Goal: Information Seeking & Learning: Compare options

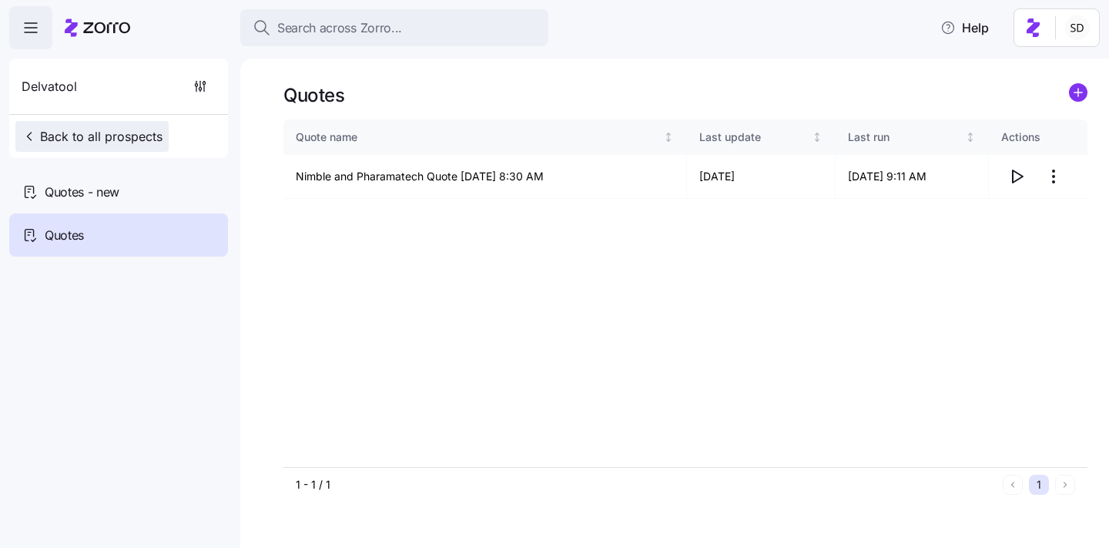
click at [46, 132] on span "Back to all prospects" at bounding box center [92, 136] width 141 height 18
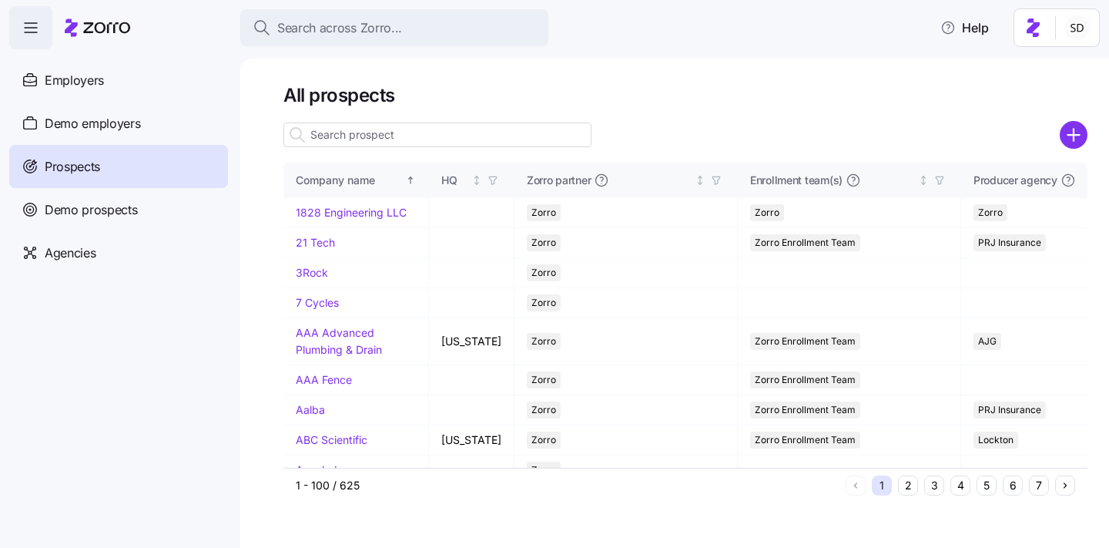
click at [350, 132] on input at bounding box center [437, 134] width 308 height 25
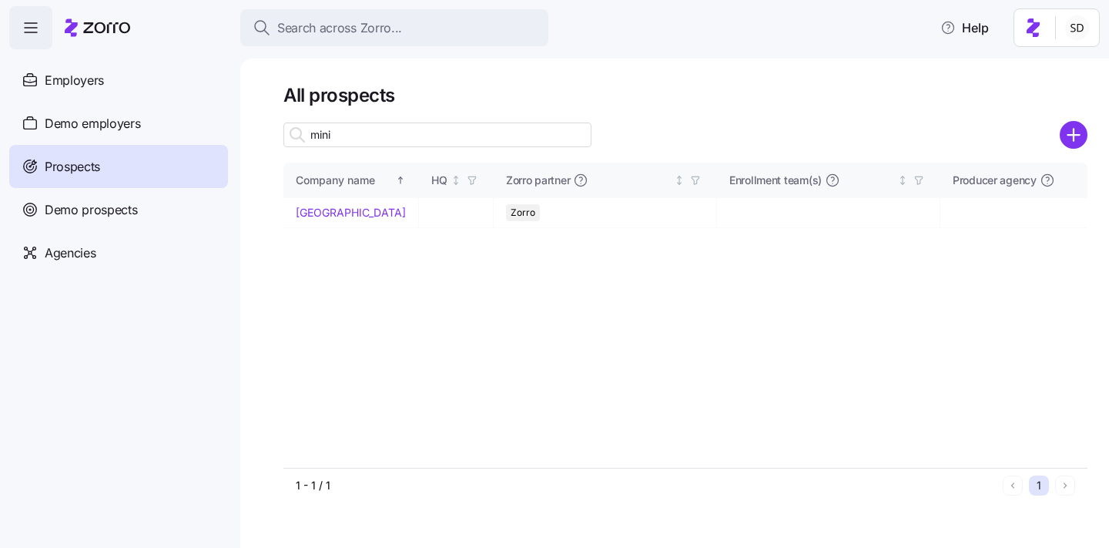
click at [364, 133] on input "mini" at bounding box center [437, 134] width 308 height 25
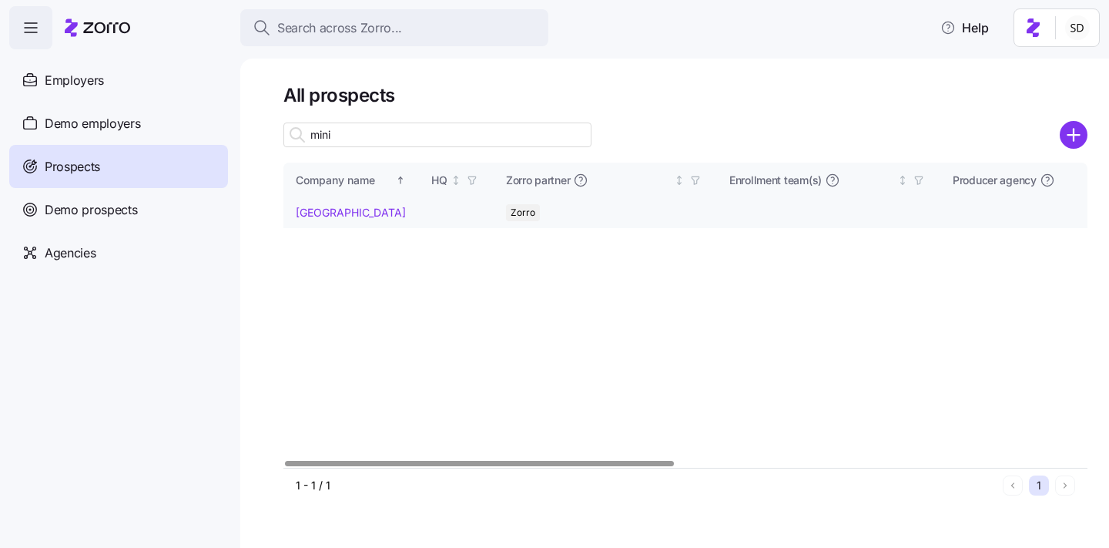
type input "mini"
click at [305, 210] on link "Minidoka Memorial Hospital" at bounding box center [351, 212] width 110 height 13
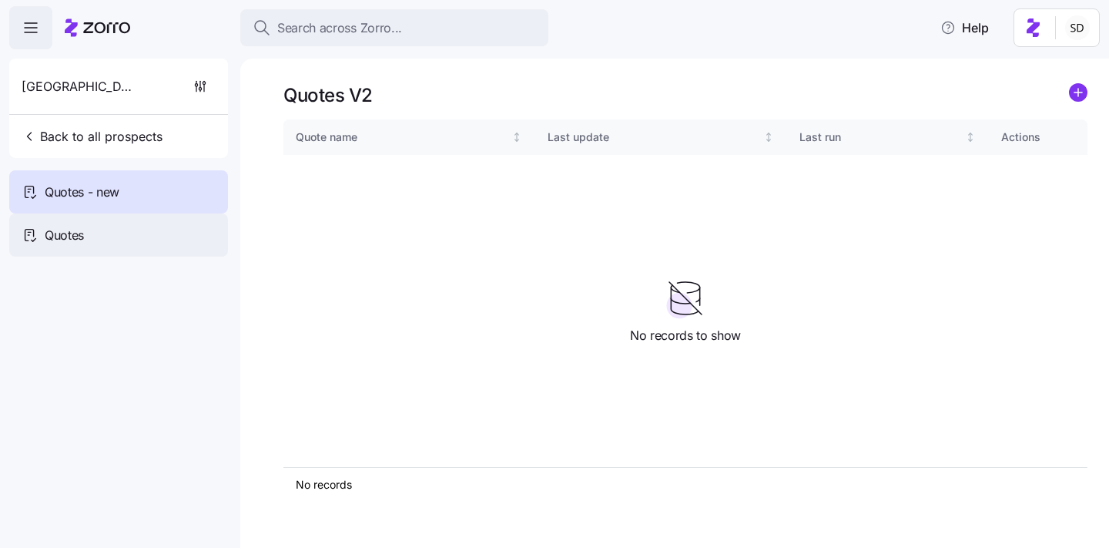
click at [69, 228] on span "Quotes" at bounding box center [64, 235] width 39 height 19
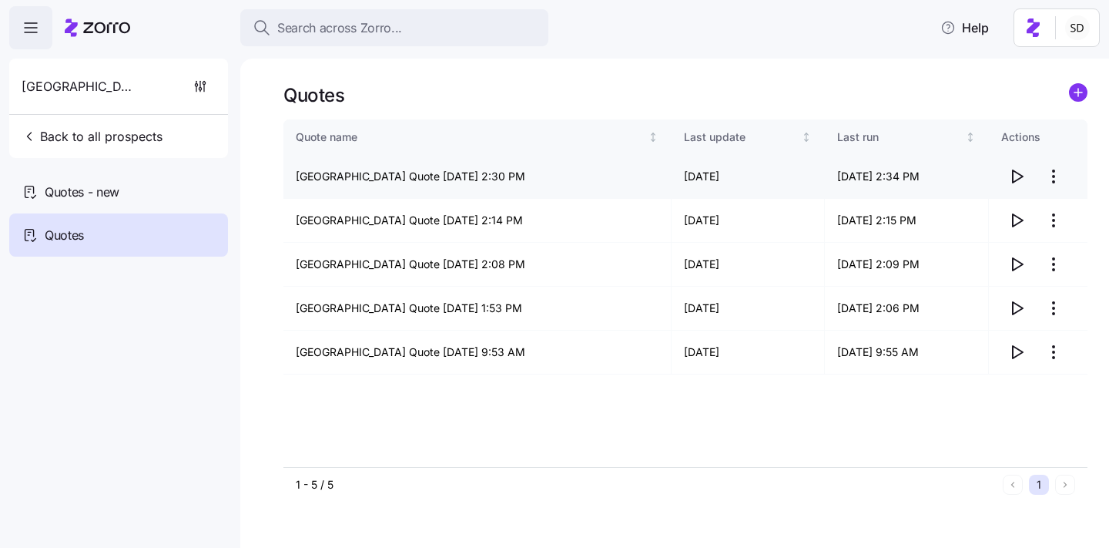
click at [1006, 179] on span "button" at bounding box center [1016, 176] width 29 height 29
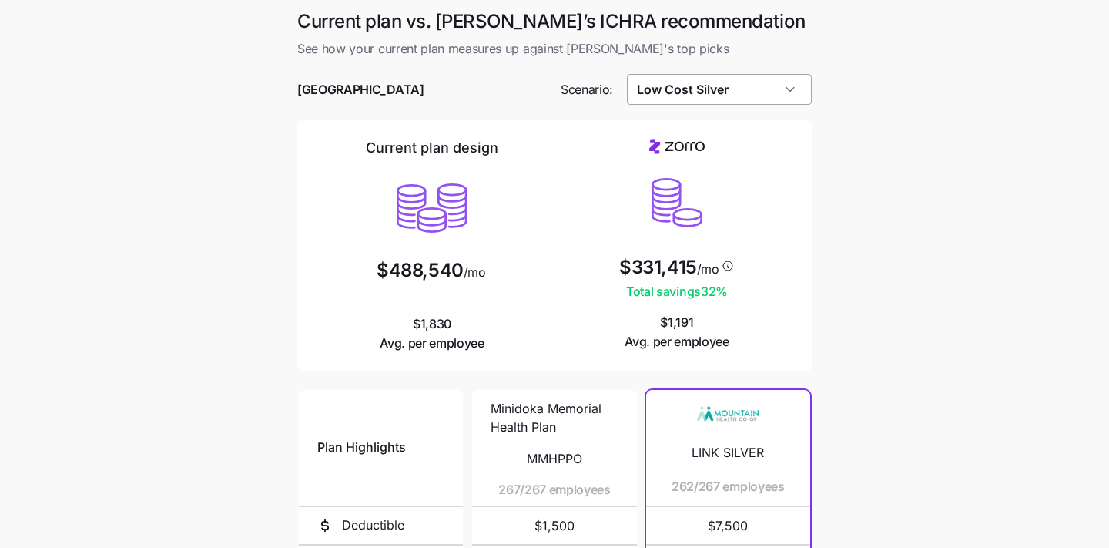
click at [730, 96] on input "Low Cost Silver" at bounding box center [720, 89] width 186 height 31
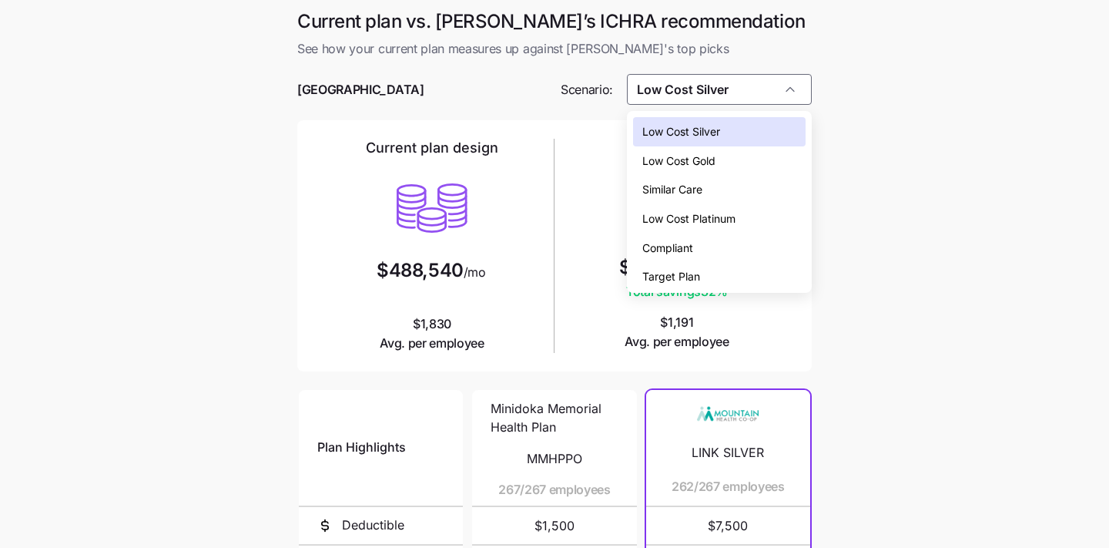
click at [703, 280] on div "Target Plan" at bounding box center [719, 276] width 173 height 29
type input "Target Plan"
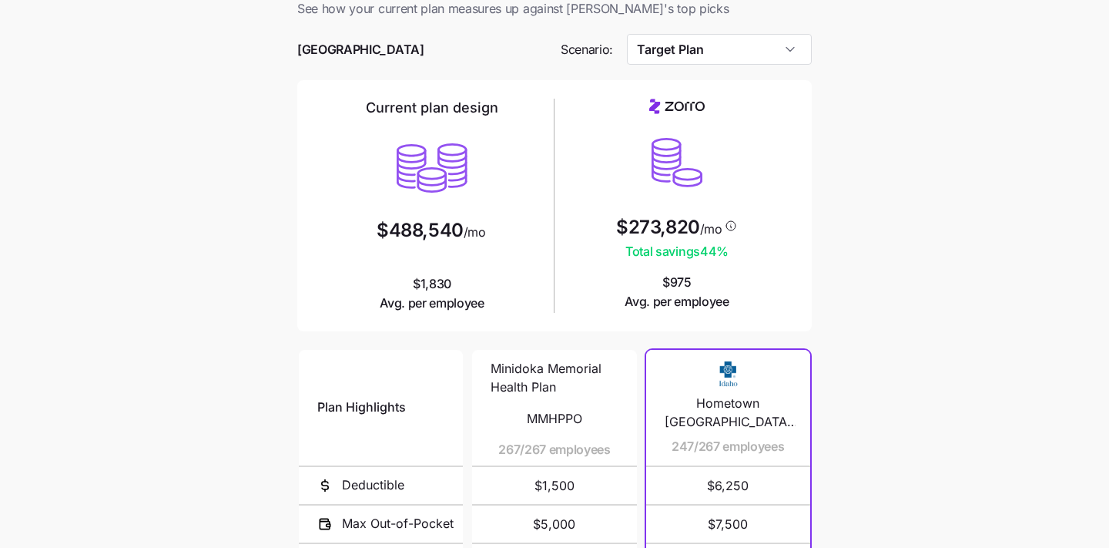
scroll to position [1, 0]
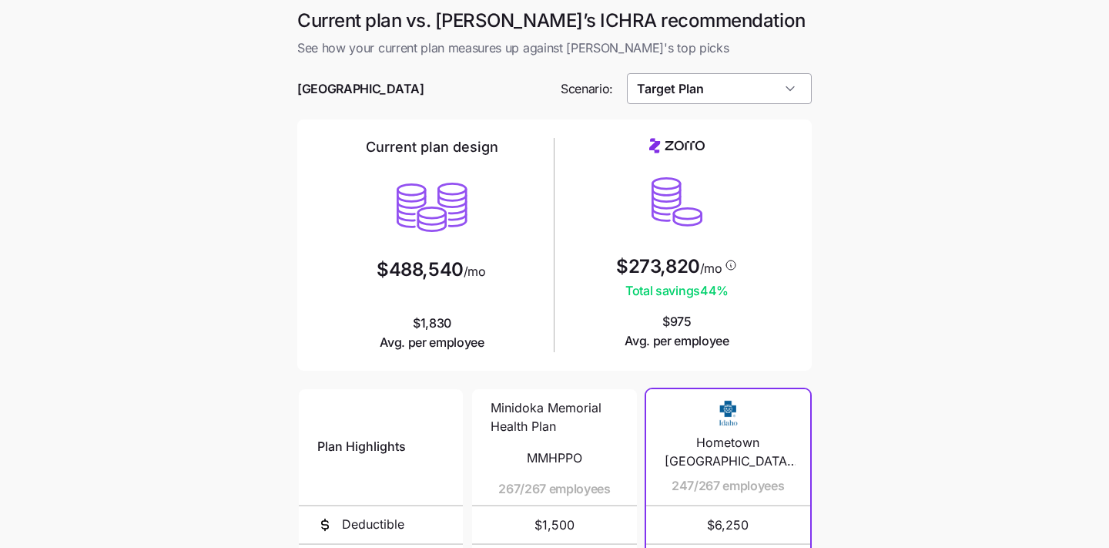
click at [720, 98] on input "Target Plan" at bounding box center [720, 88] width 186 height 31
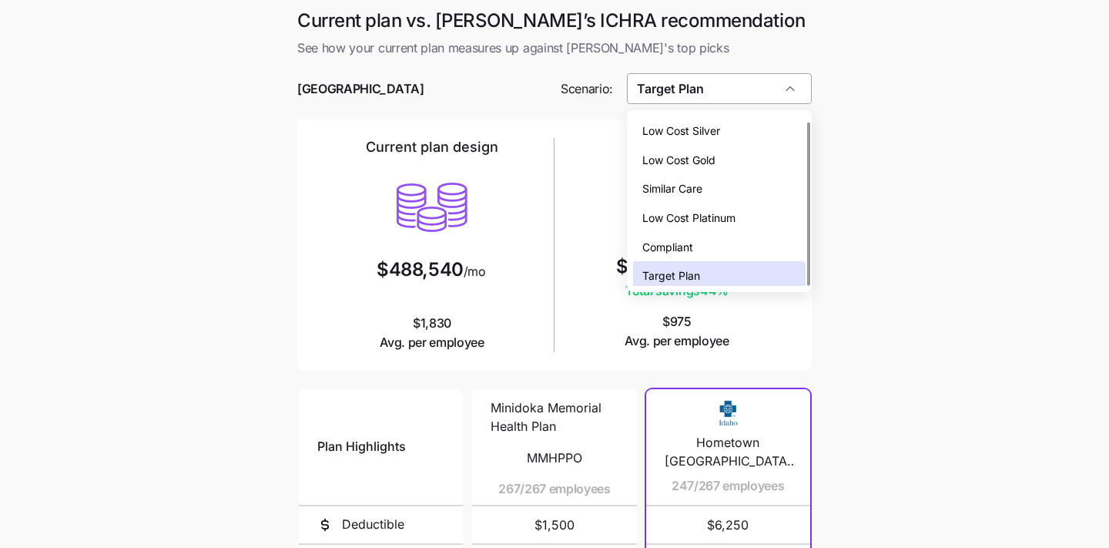
scroll to position [5, 0]
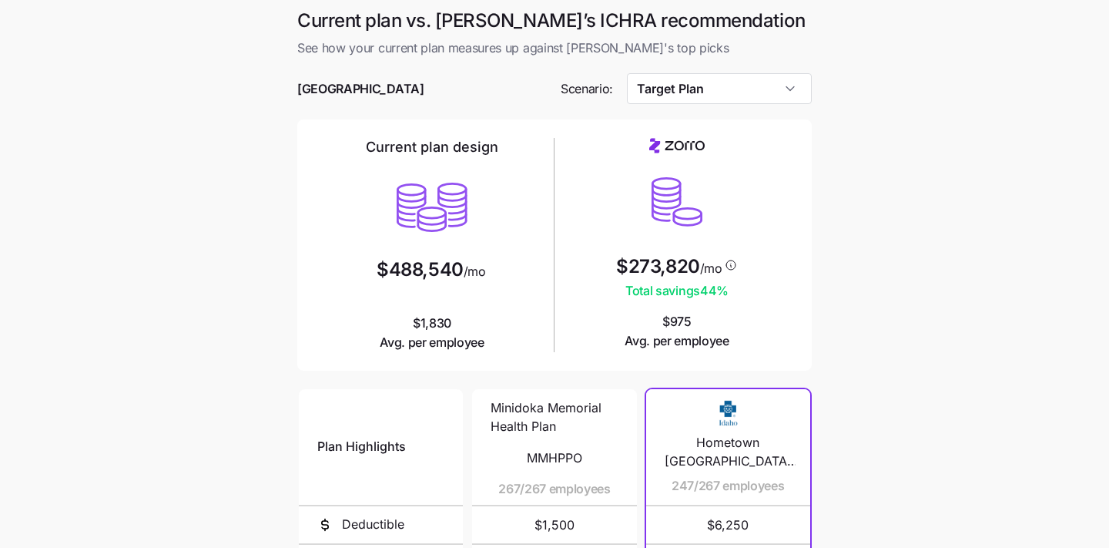
click at [844, 41] on main "Current plan vs. Zorro’s ICHRA recommendation See how your current plan measure…" at bounding box center [554, 419] width 1109 height 841
